Goal: Task Accomplishment & Management: Manage account settings

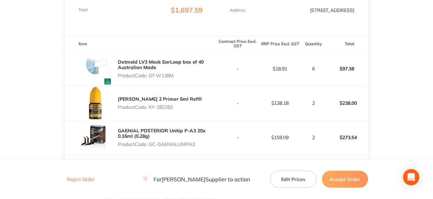
scroll to position [204, 0]
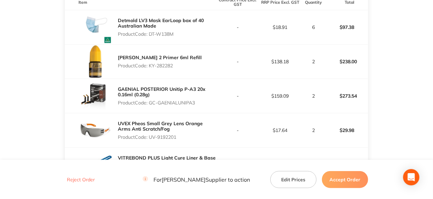
drag, startPoint x: 175, startPoint y: 36, endPoint x: 151, endPoint y: 35, distance: 24.4
click at [151, 35] on p "Product Code: DT-W138M" at bounding box center [167, 33] width 98 height 5
copy p "DT-W138M"
drag, startPoint x: 176, startPoint y: 65, endPoint x: 150, endPoint y: 69, distance: 25.7
click at [150, 69] on div "[PERSON_NAME] 2 Primer 6ml Refill Product Code: KY-282282" at bounding box center [160, 61] width 84 height 19
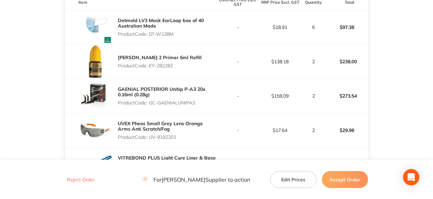
copy p "KY-282282"
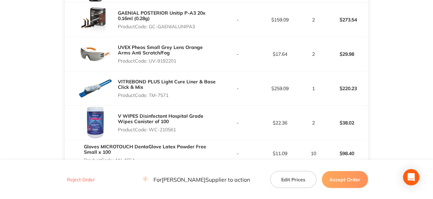
scroll to position [271, 0]
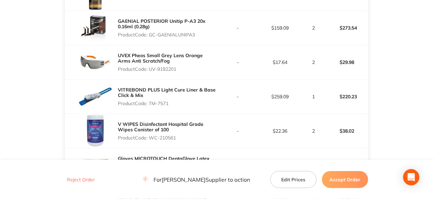
drag, startPoint x: 196, startPoint y: 34, endPoint x: 152, endPoint y: 34, distance: 44.5
click at [152, 34] on p "Product Code: GC-GAENIALUNIPA3" at bounding box center [167, 34] width 98 height 5
click at [204, 40] on div "GAENIAL POSTERIOR Unitip P-A3 20x 0.16ml (0.28g) Product Code: GC-GAENIALUNIPA3" at bounding box center [140, 28] width 151 height 34
click at [198, 36] on p "Product Code: GC-GAENIALUNIPA3" at bounding box center [167, 34] width 98 height 5
click at [191, 35] on p "Product Code: GC-GAENIALUNIPA3" at bounding box center [167, 34] width 98 height 5
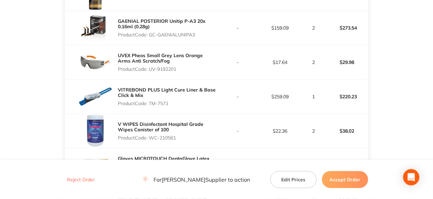
drag, startPoint x: 197, startPoint y: 34, endPoint x: 150, endPoint y: 37, distance: 46.9
click at [150, 37] on p "Product Code: GC-GAENIALUNIPA3" at bounding box center [167, 34] width 98 height 5
copy p "GC-GAENIALUNIPA3"
drag, startPoint x: 177, startPoint y: 71, endPoint x: 150, endPoint y: 69, distance: 27.6
click at [150, 69] on p "Product Code: UV-9192201" at bounding box center [167, 68] width 98 height 5
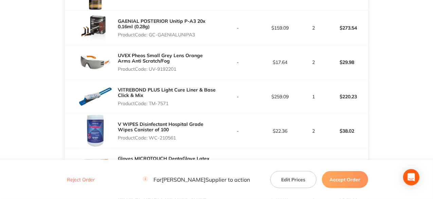
copy p "UV-9192201"
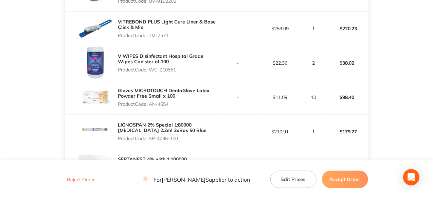
drag, startPoint x: 172, startPoint y: 36, endPoint x: 150, endPoint y: 35, distance: 22.7
click at [150, 35] on p "Product Code: TM-7571" at bounding box center [167, 35] width 98 height 5
copy p "TM-7571"
drag, startPoint x: 177, startPoint y: 70, endPoint x: 151, endPoint y: 71, distance: 26.1
click at [151, 71] on p "Product Code: WC-210561" at bounding box center [167, 69] width 98 height 5
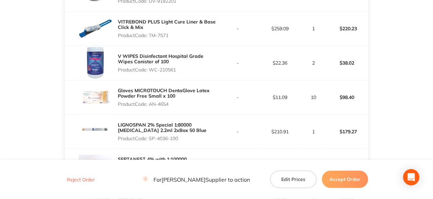
copy p "WC-210561"
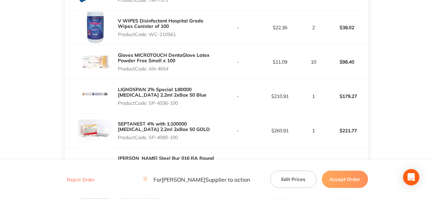
scroll to position [407, 0]
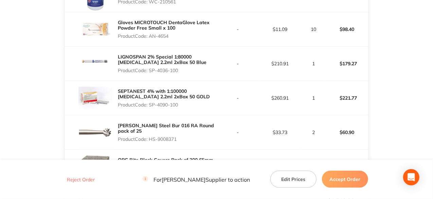
drag, startPoint x: 170, startPoint y: 35, endPoint x: 149, endPoint y: 35, distance: 20.7
click at [149, 35] on p "Product Code: AN-4654" at bounding box center [167, 35] width 98 height 5
copy p "AN-4654"
drag, startPoint x: 180, startPoint y: 70, endPoint x: 151, endPoint y: 69, distance: 28.8
click at [151, 69] on p "Product Code: SP-4036-100" at bounding box center [167, 70] width 98 height 5
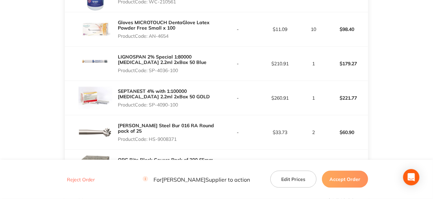
copy p "SP-4036-100"
drag, startPoint x: 179, startPoint y: 104, endPoint x: 150, endPoint y: 104, distance: 29.2
click at [150, 104] on p "Product Code: SP-4090-100" at bounding box center [167, 104] width 98 height 5
copy p "SP-4090-100"
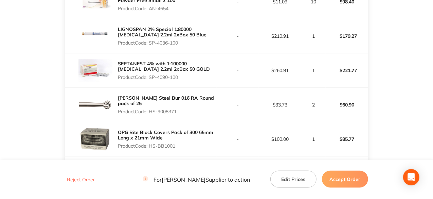
scroll to position [475, 0]
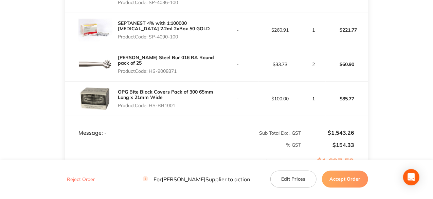
drag, startPoint x: 176, startPoint y: 105, endPoint x: 151, endPoint y: 106, distance: 24.4
click at [151, 106] on p "Product Code: HS-BB1001" at bounding box center [167, 104] width 98 height 5
copy p "HS-BB1001"
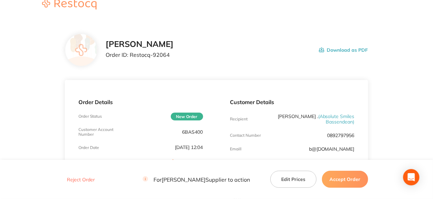
scroll to position [0, 0]
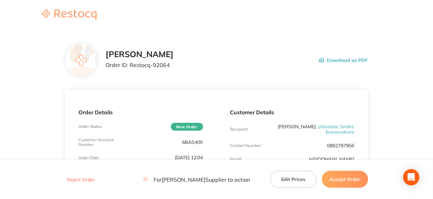
click at [327, 177] on button "Accept Order" at bounding box center [345, 178] width 46 height 17
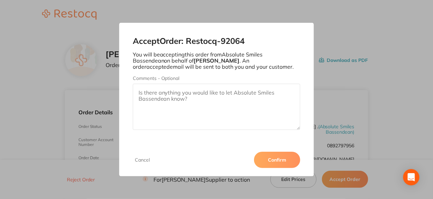
click at [267, 161] on button "Confirm" at bounding box center [277, 159] width 46 height 16
